Goal: Information Seeking & Learning: Learn about a topic

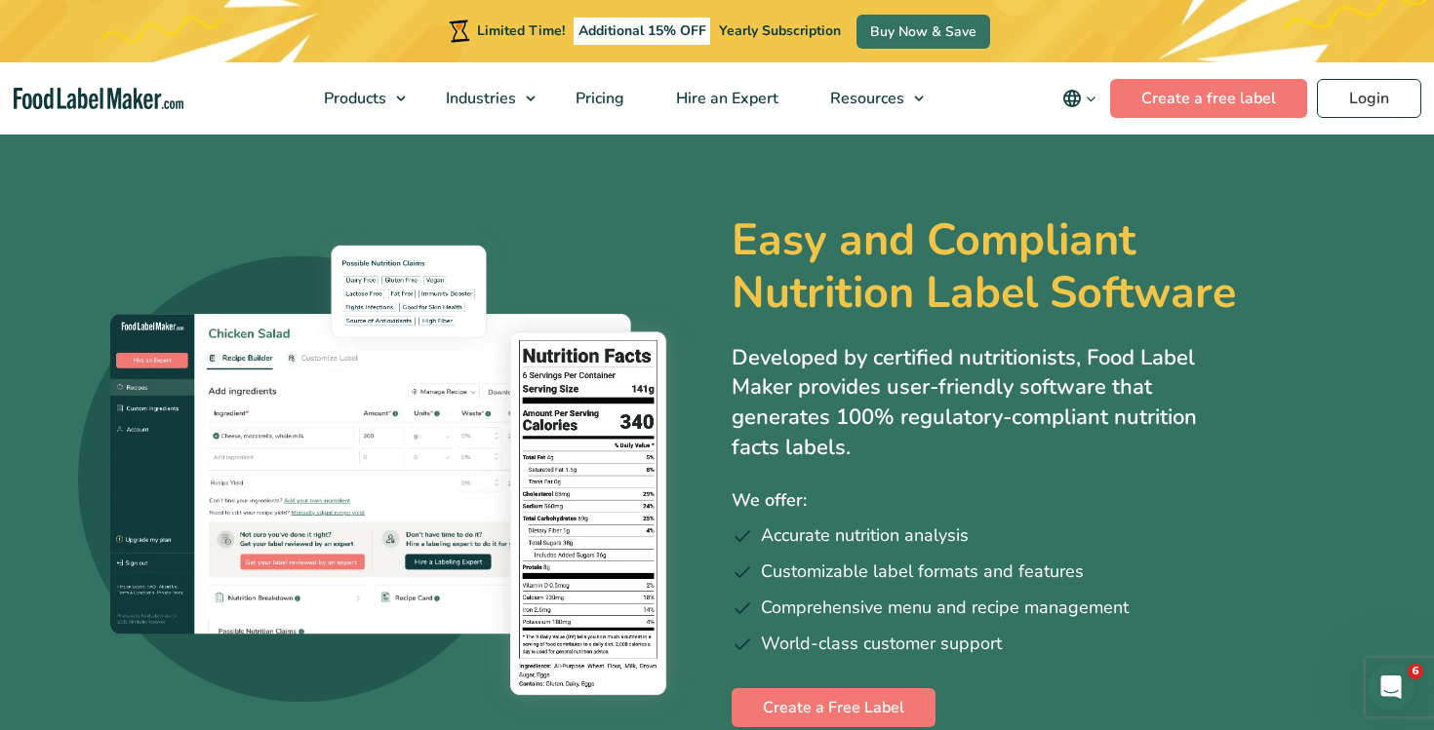
click at [775, 174] on section "Easy and Compliant Nutrition Label Software Developed by certified nutritionist…" at bounding box center [717, 471] width 1434 height 678
click at [596, 95] on span "Pricing" at bounding box center [598, 98] width 57 height 21
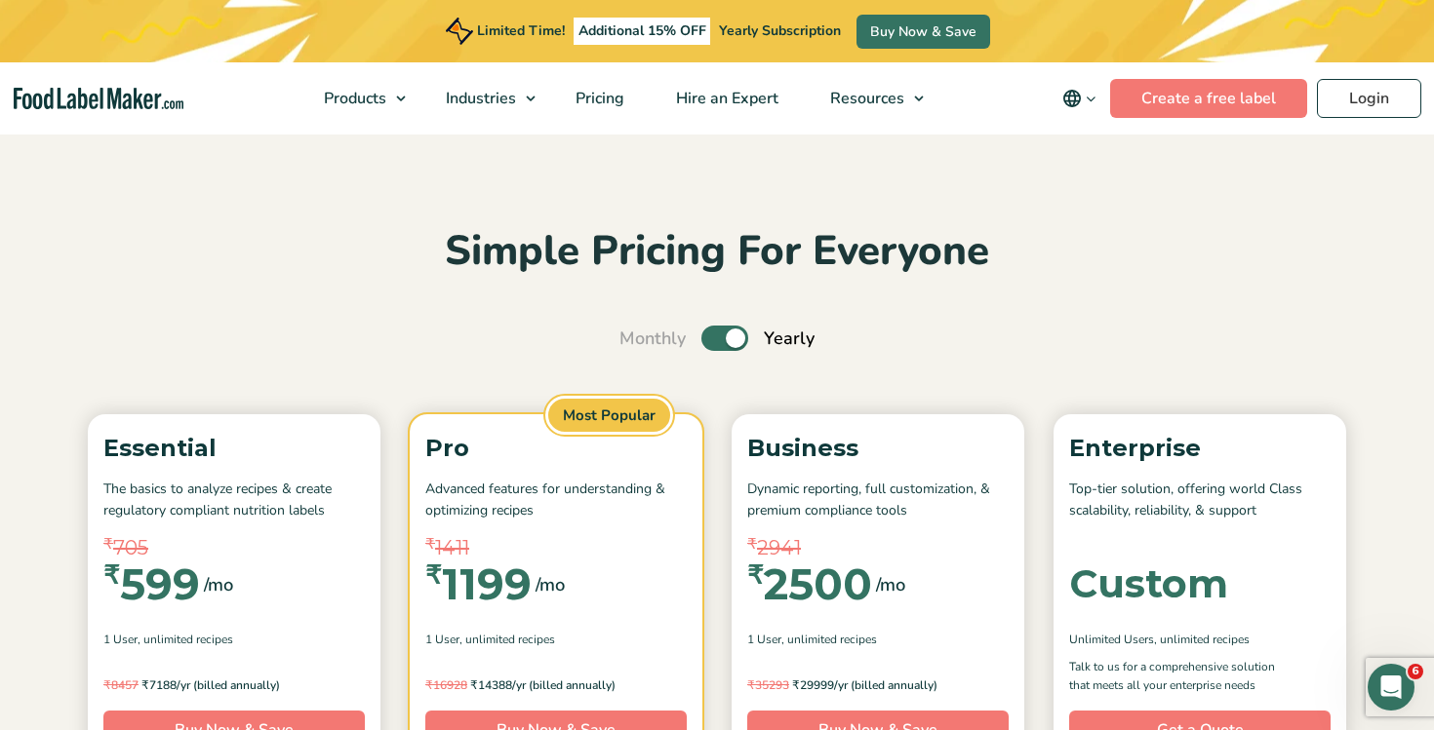
click at [1097, 105] on button "main navigation" at bounding box center [1078, 98] width 61 height 39
click at [1121, 199] on link "Français" at bounding box center [1107, 194] width 54 height 20
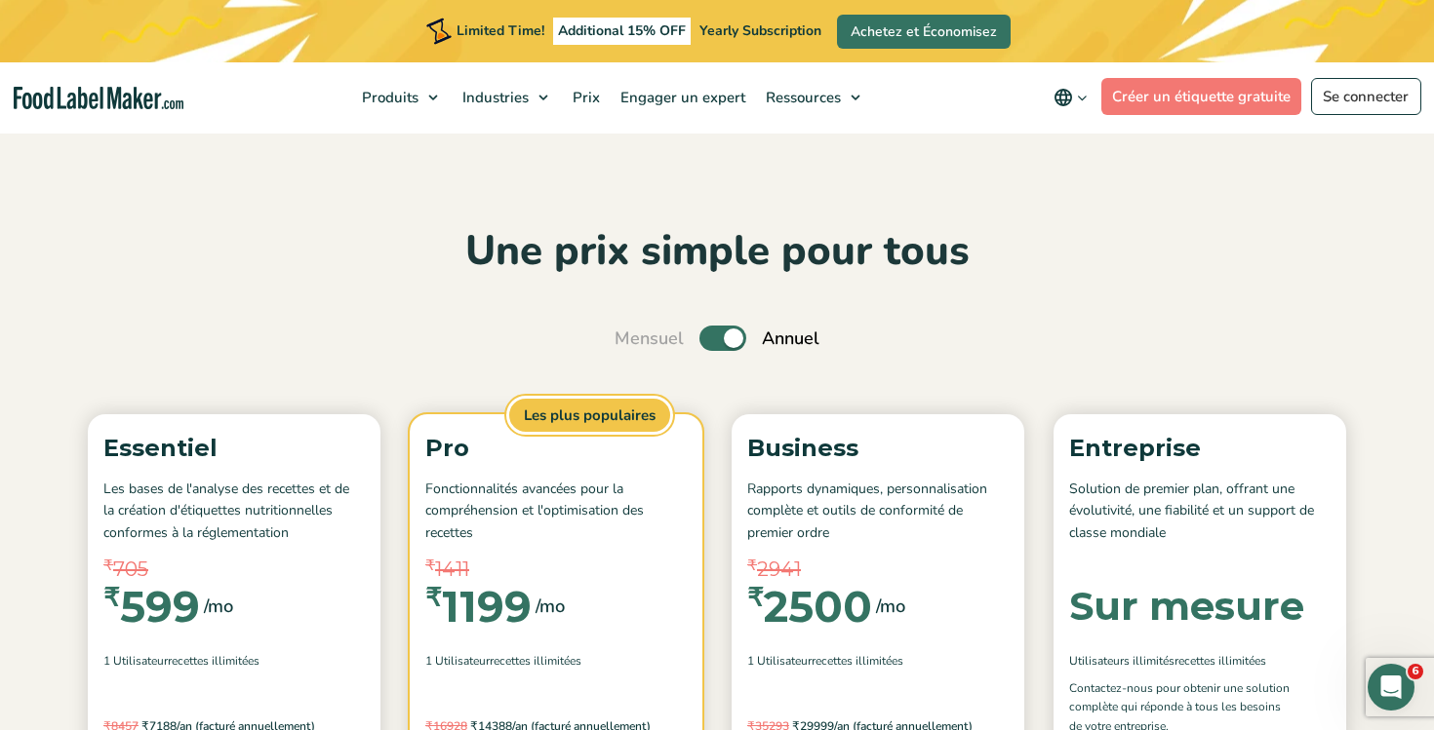
click at [1076, 93] on icon "main navigation" at bounding box center [1082, 98] width 15 height 15
click at [1094, 159] on link "English" at bounding box center [1095, 165] width 49 height 20
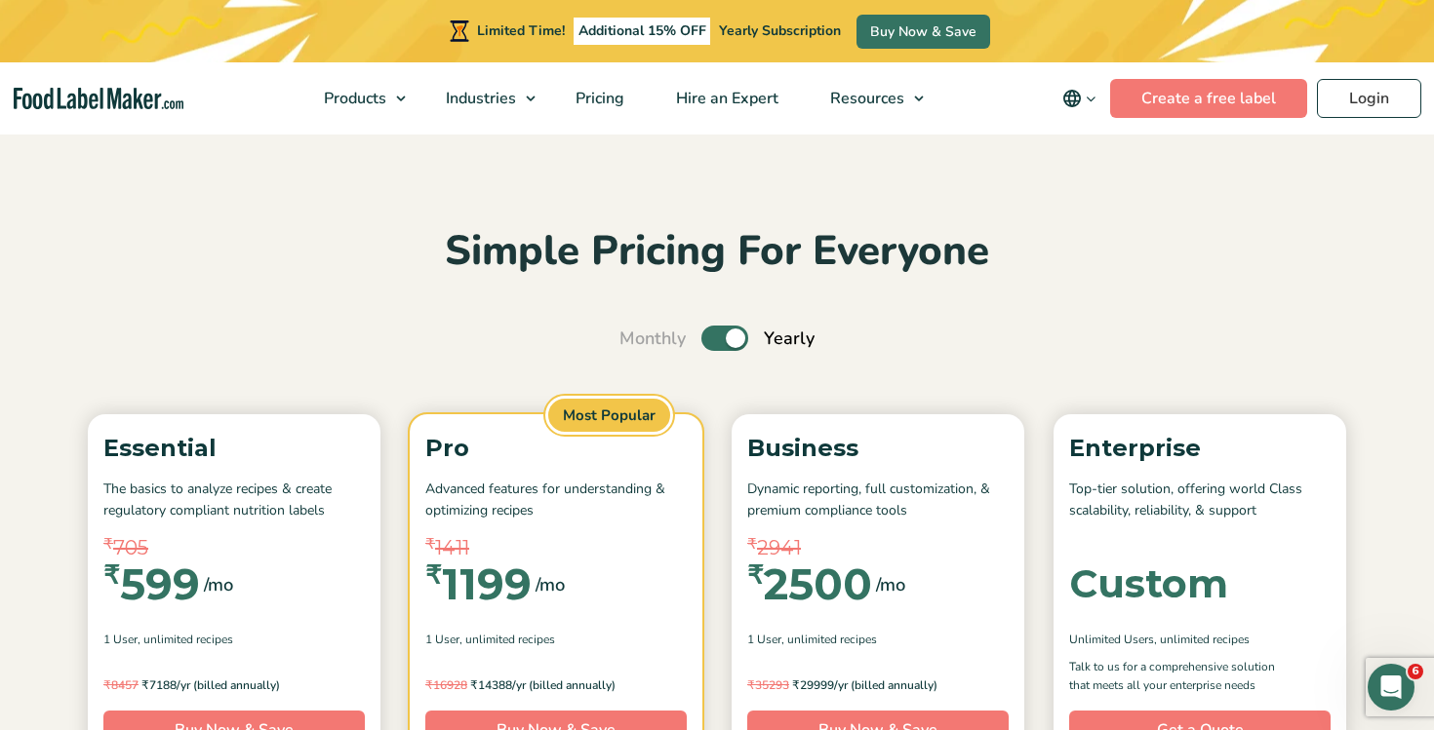
click at [1093, 85] on button "main navigation" at bounding box center [1078, 98] width 61 height 39
click at [626, 97] on span "Pricing" at bounding box center [598, 98] width 57 height 21
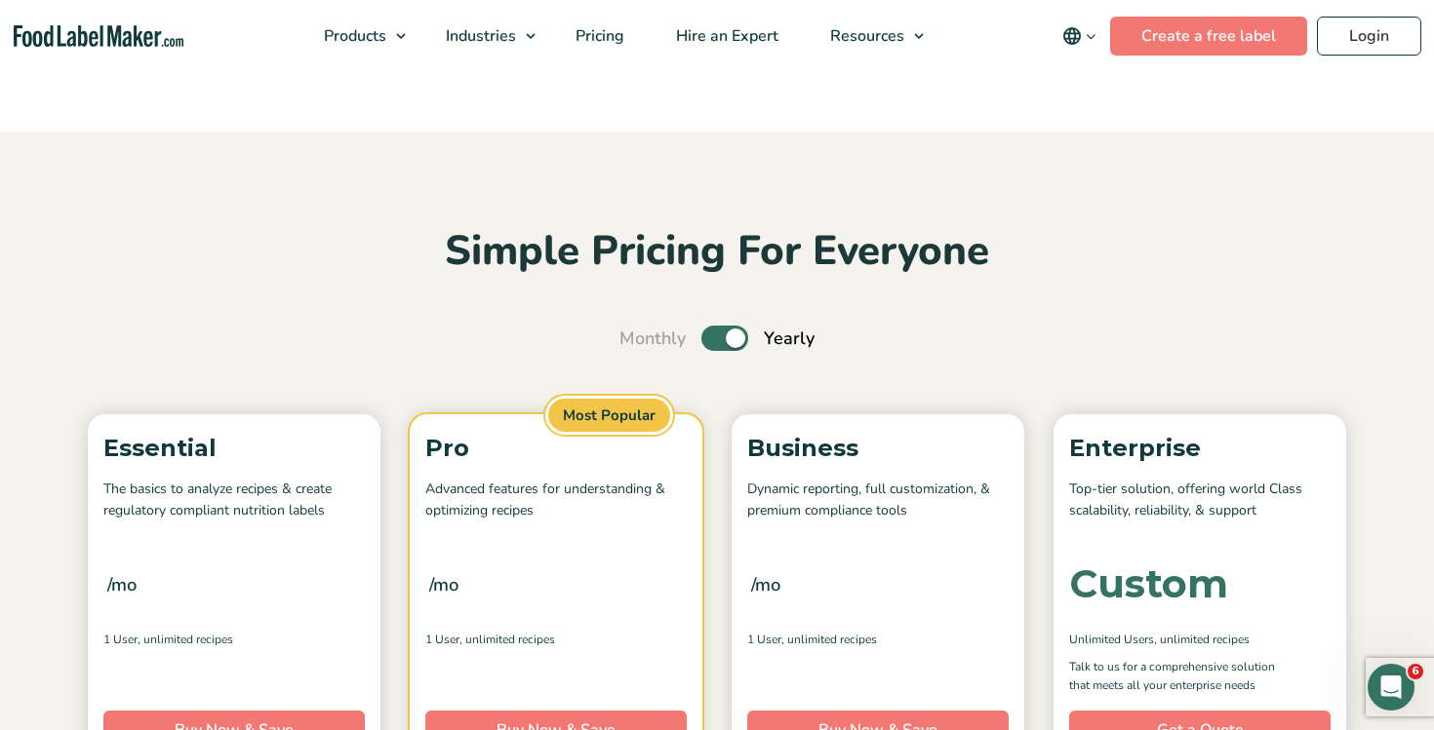
click at [1095, 38] on icon "main navigation" at bounding box center [1090, 36] width 15 height 15
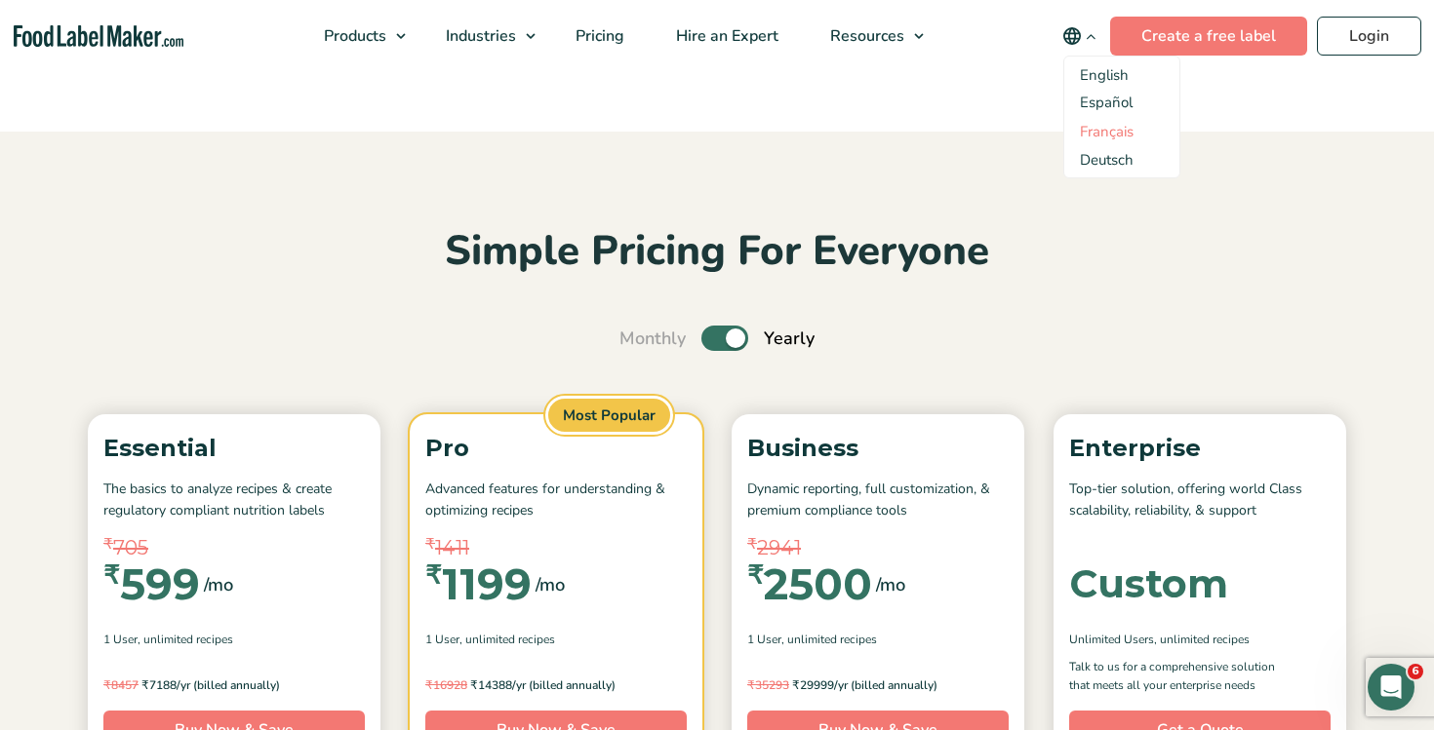
click at [1105, 138] on link "Français" at bounding box center [1107, 132] width 54 height 20
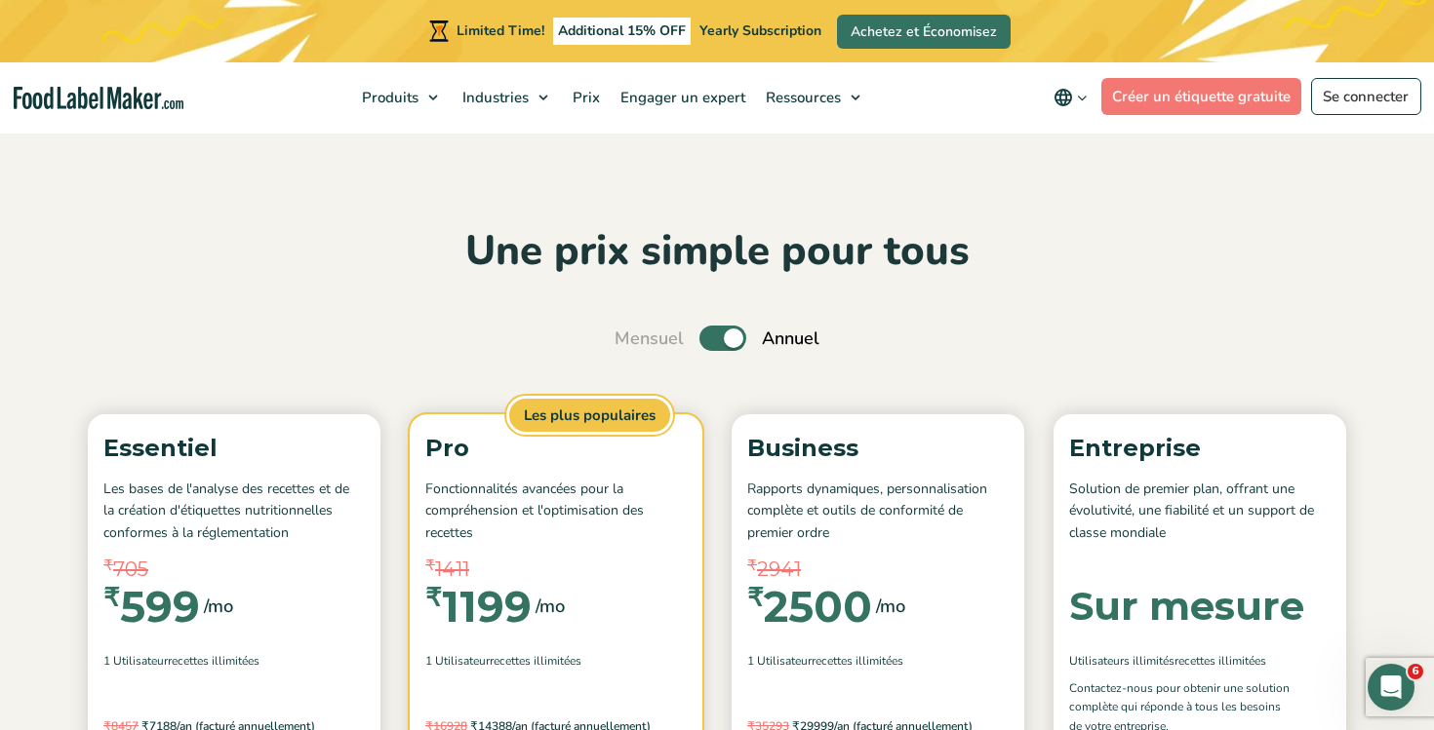
click at [1080, 109] on button "main navigation" at bounding box center [1070, 97] width 61 height 39
click at [1110, 159] on link "English" at bounding box center [1095, 165] width 49 height 20
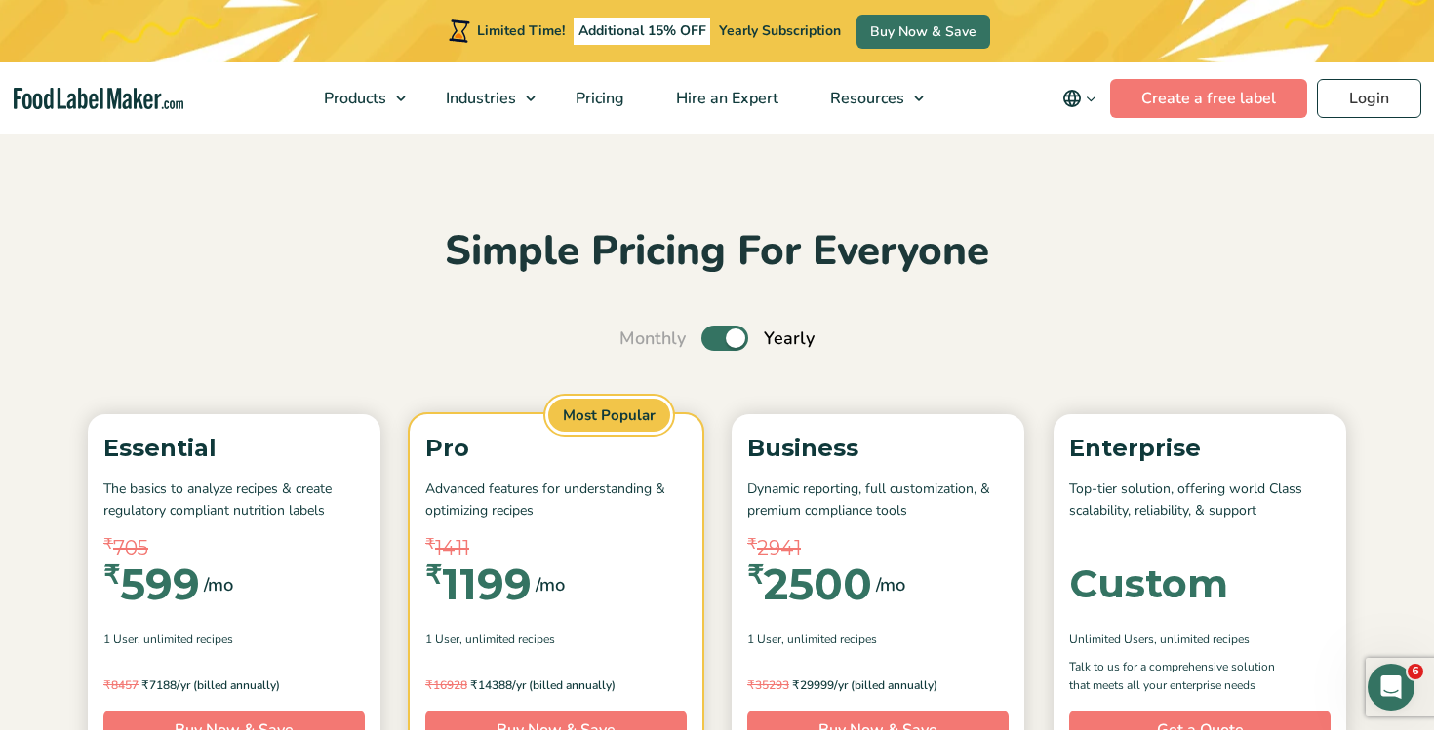
click at [1097, 97] on icon "main navigation" at bounding box center [1090, 99] width 15 height 15
click at [1132, 161] on link "Español" at bounding box center [1106, 165] width 53 height 20
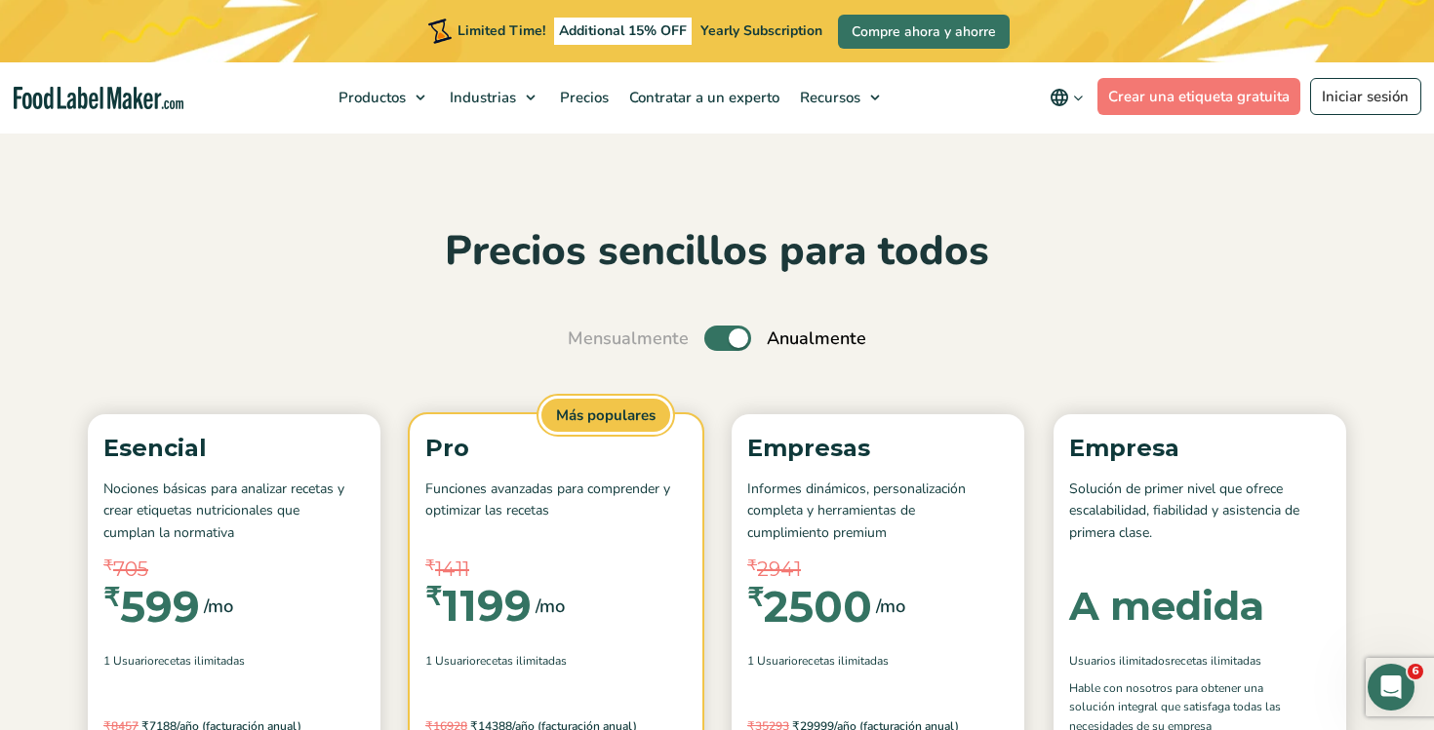
click at [1078, 100] on icon "main navigation" at bounding box center [1078, 98] width 15 height 15
click at [1096, 164] on link "English" at bounding box center [1091, 165] width 49 height 20
